Goal: Task Accomplishment & Management: Manage account settings

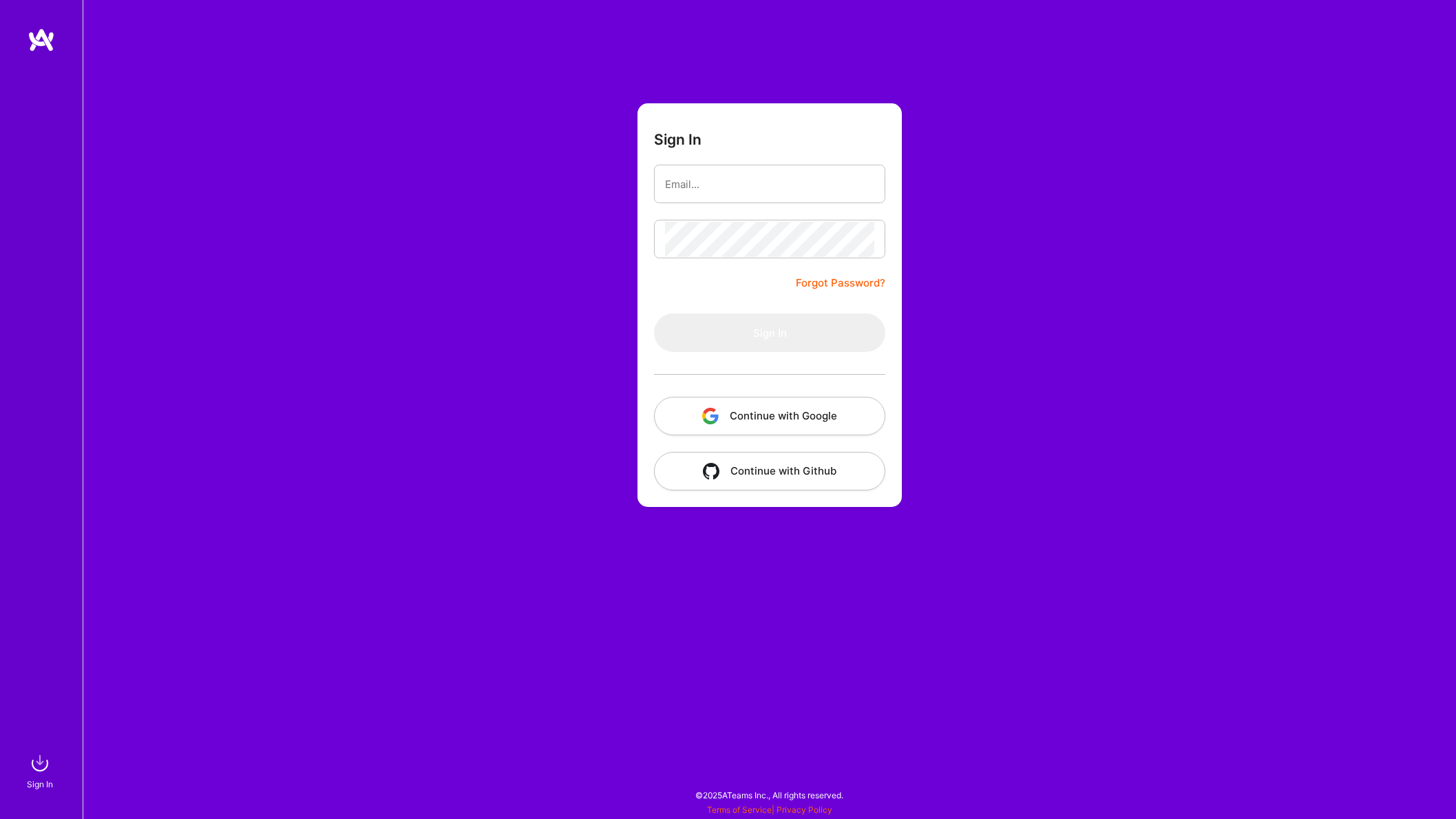
type input "[EMAIL_ADDRESS][DOMAIN_NAME]"
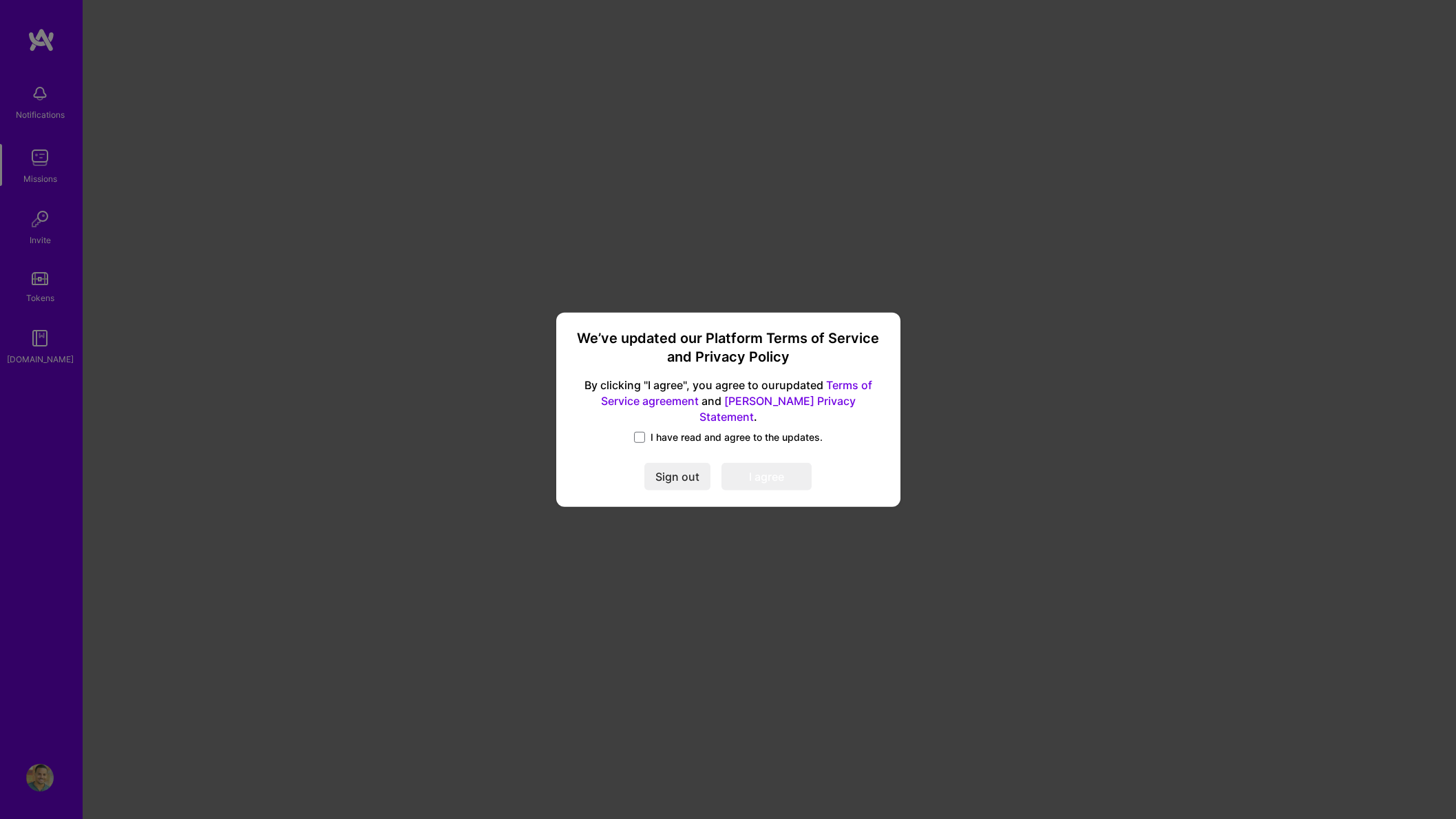
click at [683, 431] on span "I have read and agree to the updates." at bounding box center [737, 437] width 172 height 14
click at [0, 0] on input "I have read and agree to the updates." at bounding box center [0, 0] width 0 height 0
click at [758, 463] on button "I agree" at bounding box center [767, 477] width 90 height 28
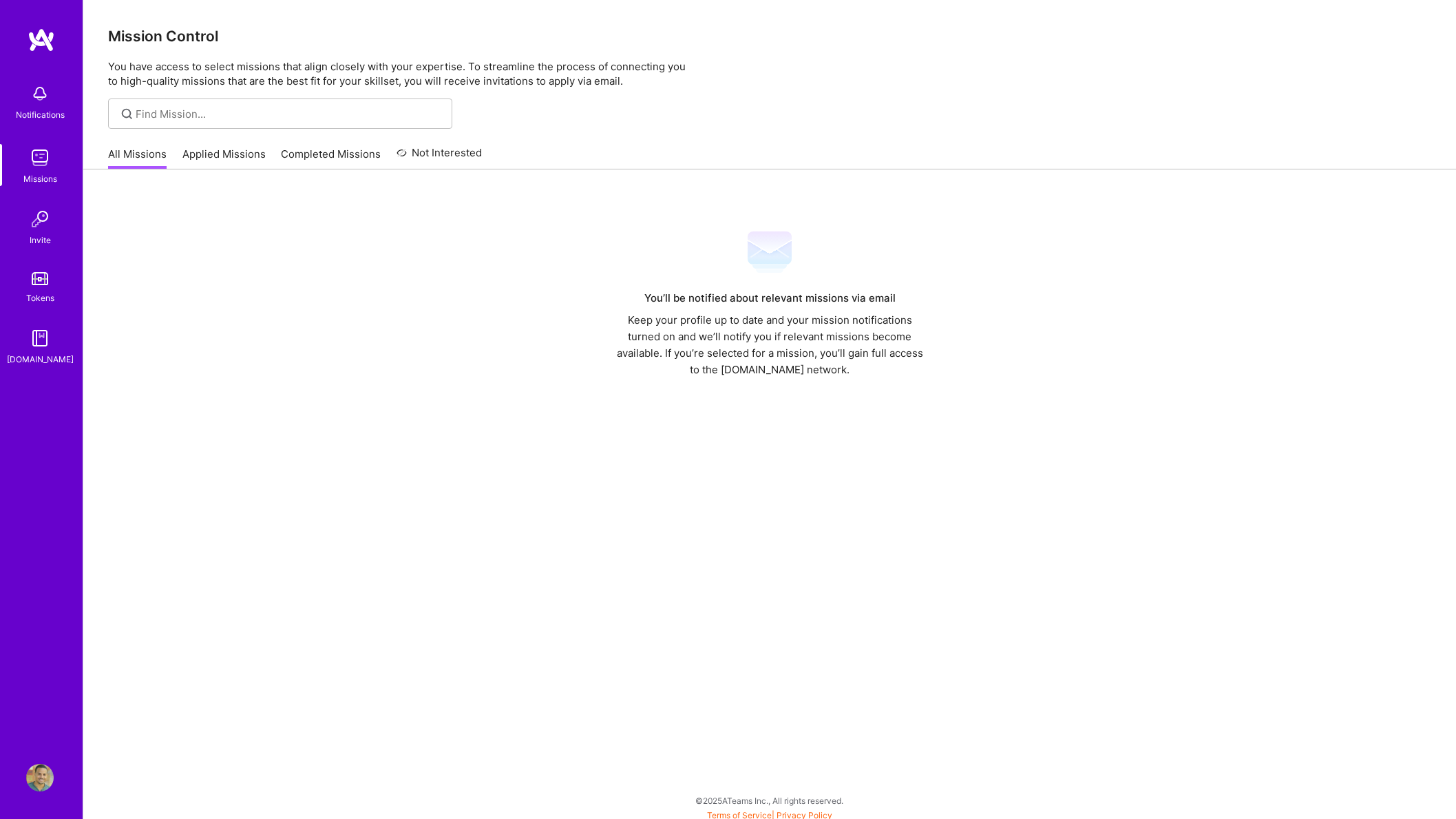
click at [43, 771] on img at bounding box center [40, 778] width 28 height 28
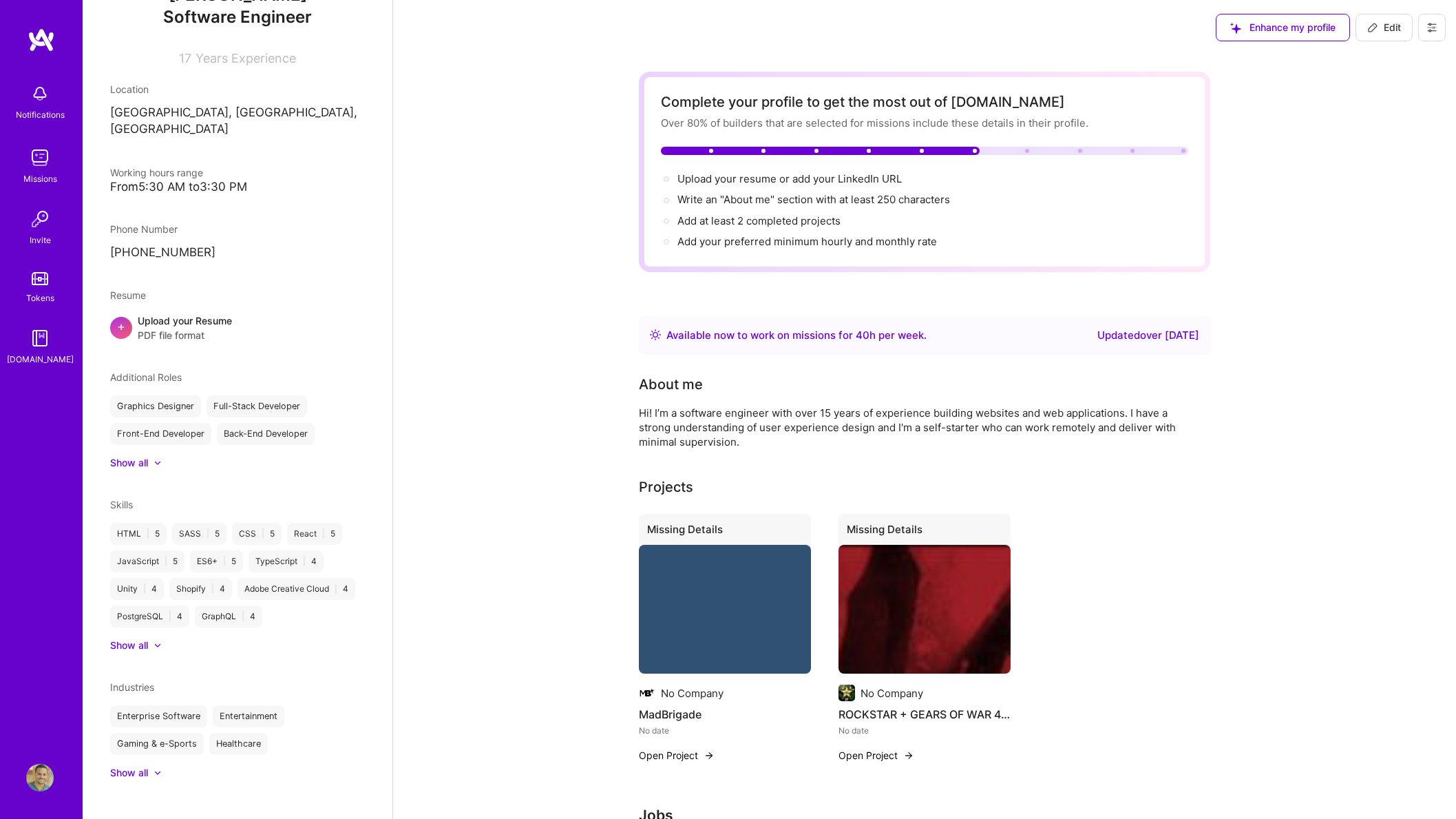
click at [1433, 27] on icon at bounding box center [1432, 28] width 8 height 2
click at [1405, 72] on button "Settings" at bounding box center [1393, 59] width 103 height 35
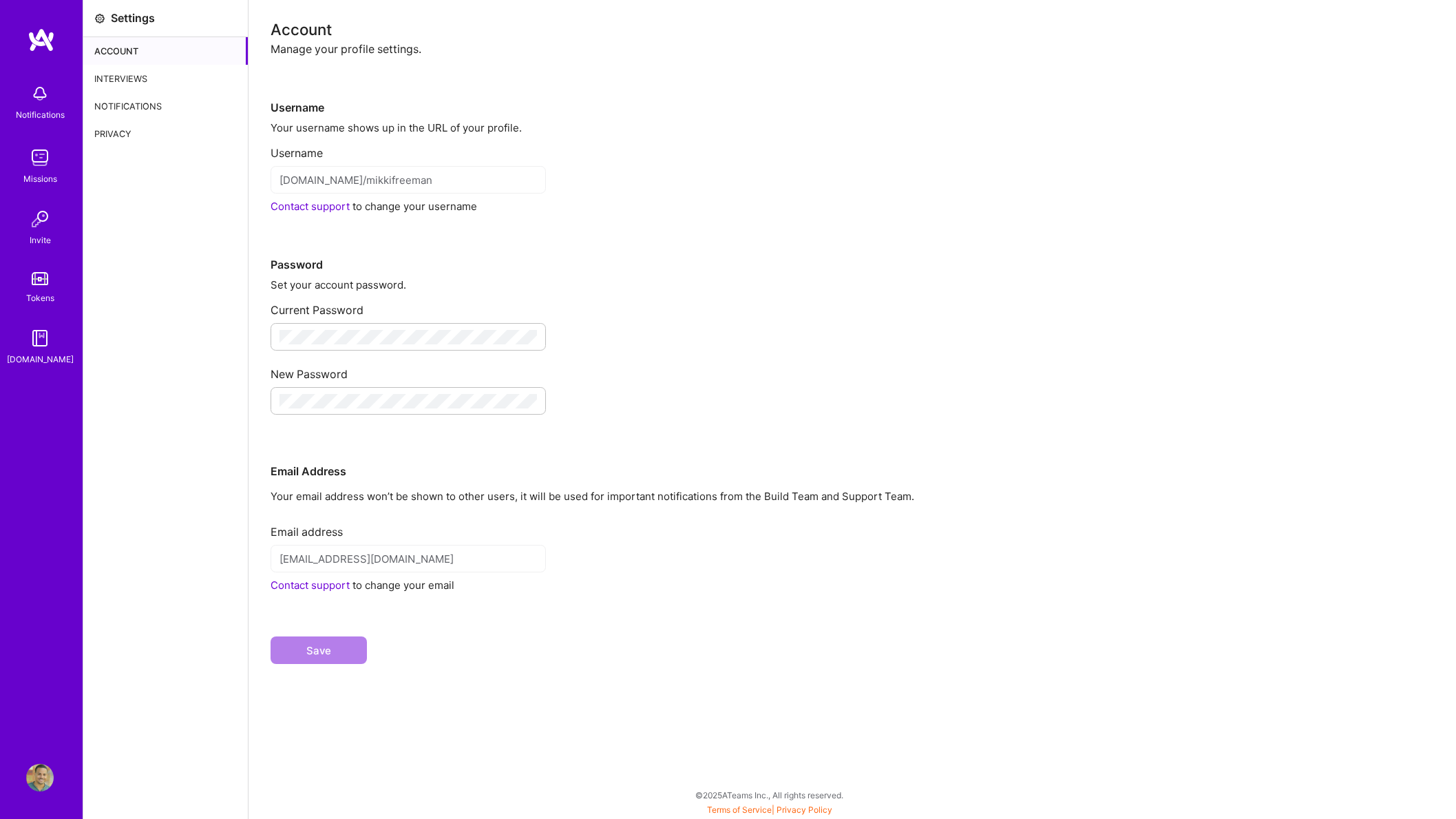
click at [325, 583] on link "Contact support" at bounding box center [310, 584] width 79 height 13
